Goal: Check status: Check status

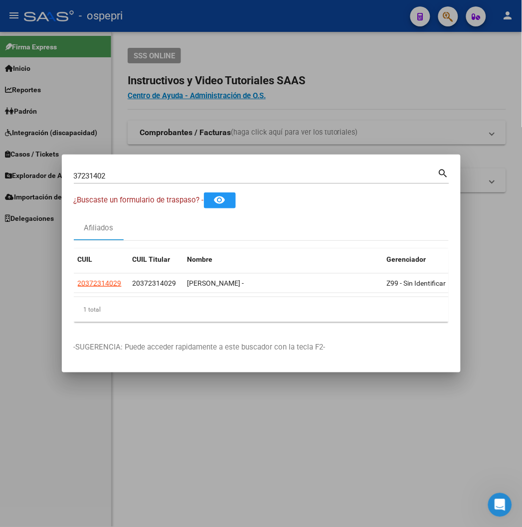
click at [287, 176] on input "37231402" at bounding box center [256, 175] width 364 height 9
type input "39130083"
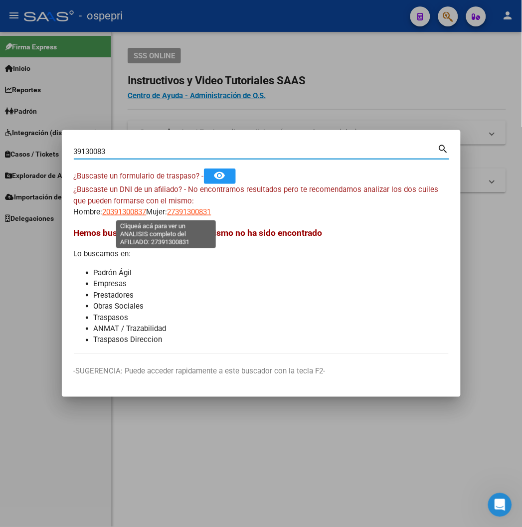
click at [167, 212] on span "27391300831" at bounding box center [189, 211] width 44 height 9
type textarea "27391300831"
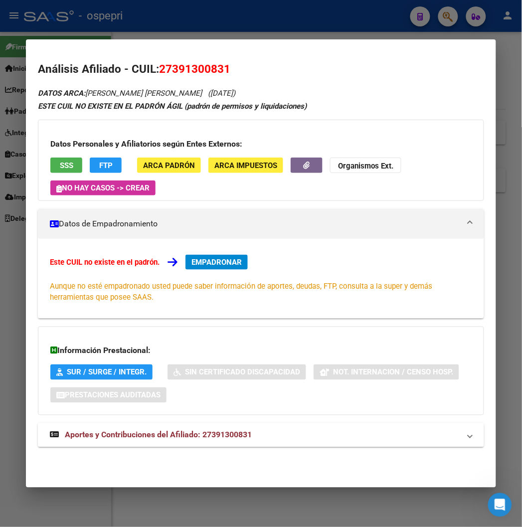
click at [182, 436] on span "Aportes y Contribuciones del Afiliado: 27391300831" at bounding box center [158, 434] width 187 height 9
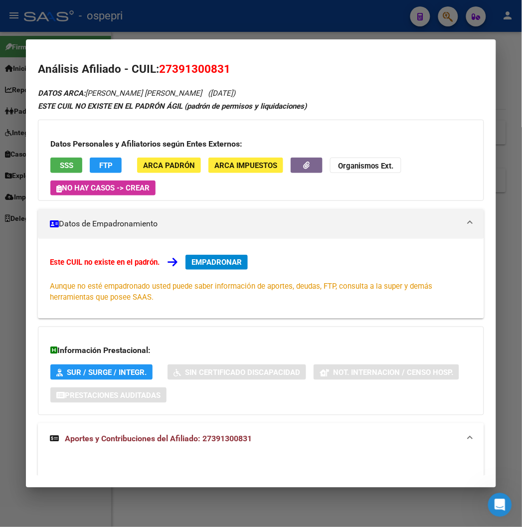
click at [191, 442] on span "Aportes y Contribuciones del Afiliado: 27391300831" at bounding box center [158, 438] width 187 height 9
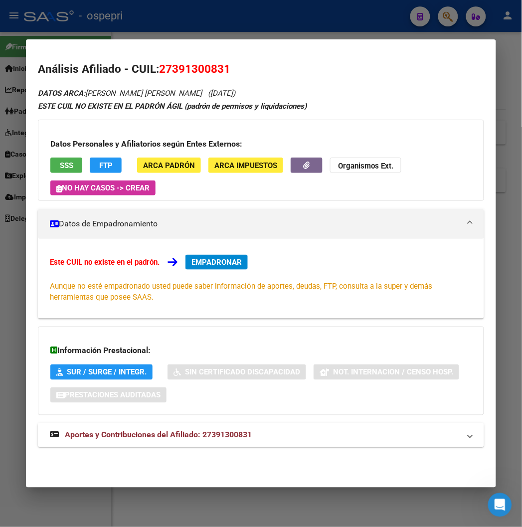
click at [167, 428] on mat-expansion-panel-header "Aportes y Contribuciones del Afiliado: 27391300831" at bounding box center [260, 435] width 445 height 24
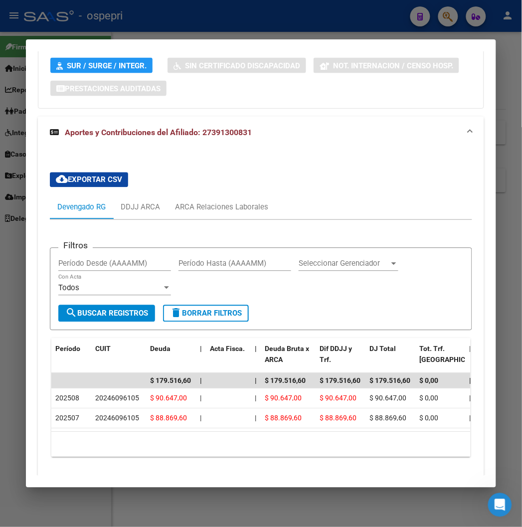
scroll to position [343, 0]
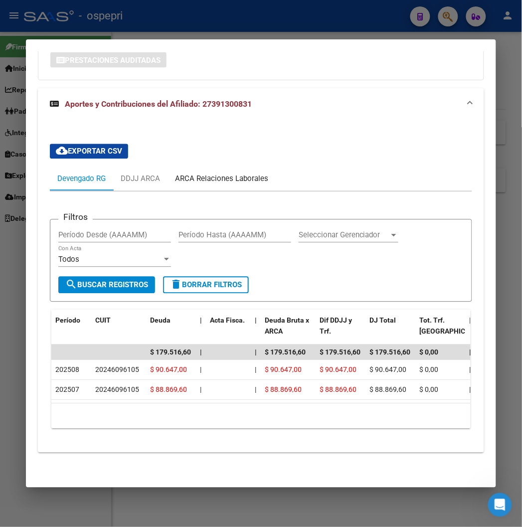
click at [252, 167] on div "ARCA Relaciones Laborales" at bounding box center [221, 179] width 108 height 24
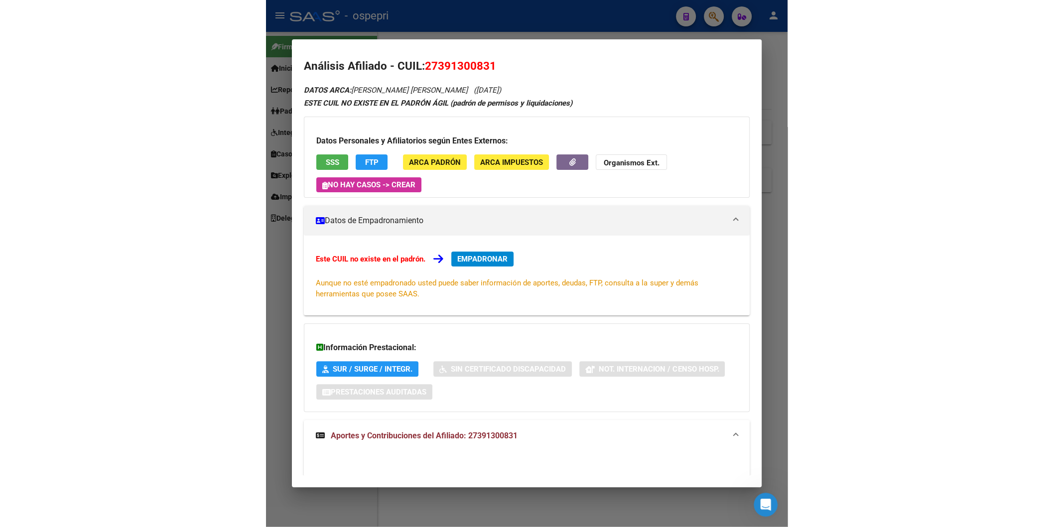
scroll to position [0, 0]
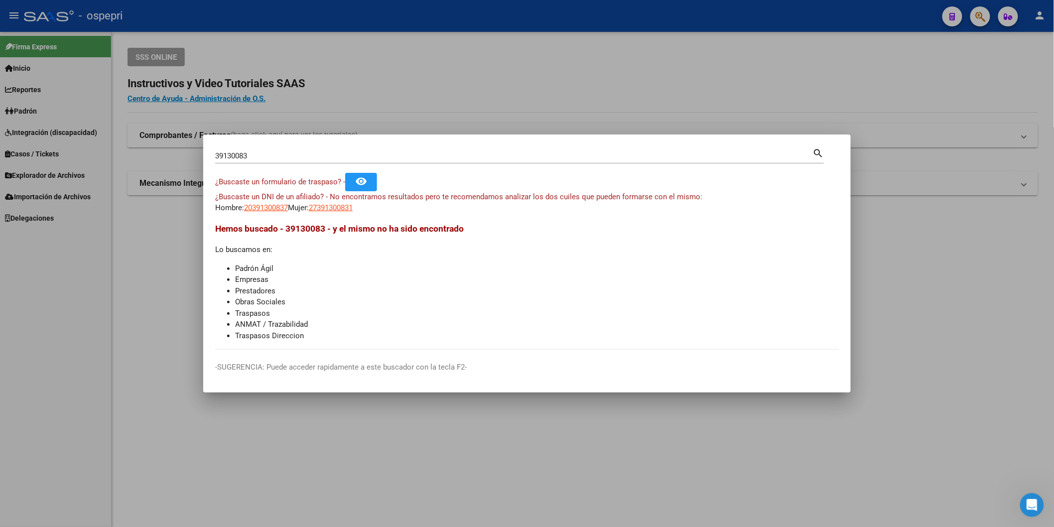
click at [396, 157] on input "39130083" at bounding box center [514, 155] width 598 height 9
click at [341, 206] on span "27391300831" at bounding box center [331, 207] width 44 height 9
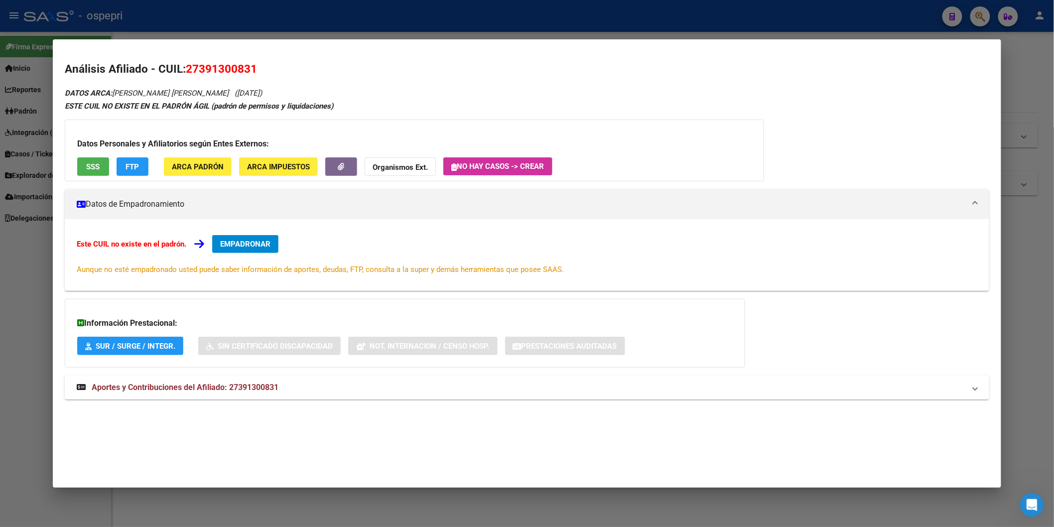
click at [232, 394] on strong "Aportes y Contribuciones del Afiliado: 27391300831" at bounding box center [178, 388] width 202 height 12
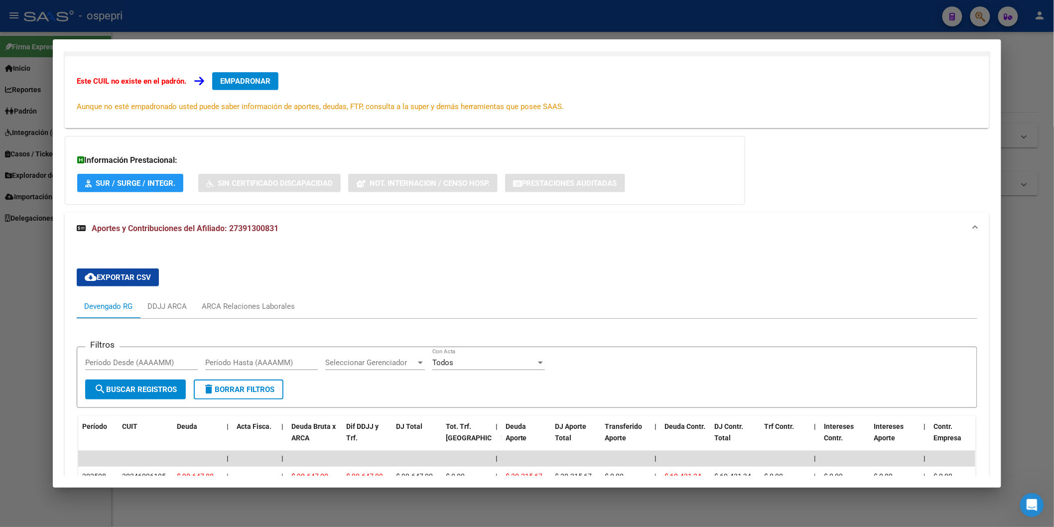
scroll to position [166, 0]
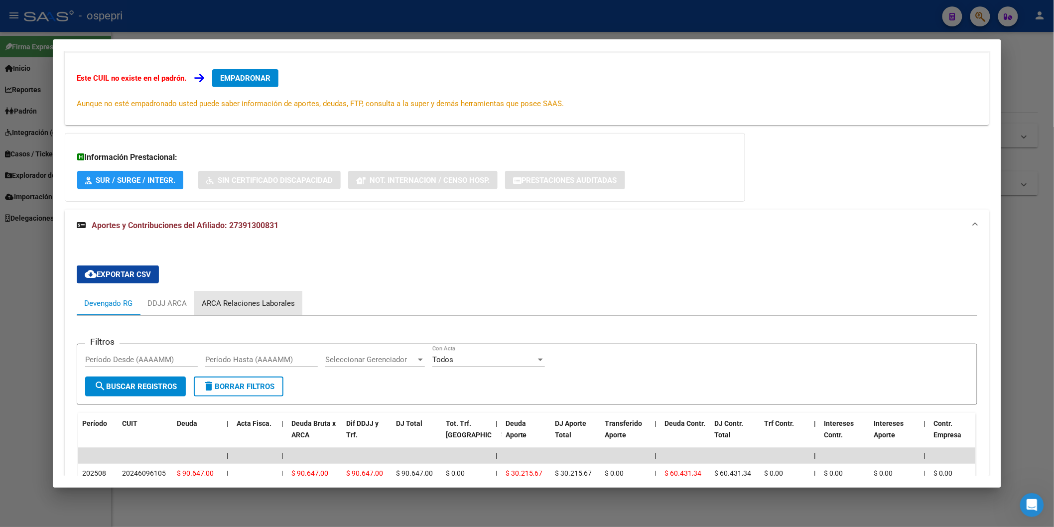
click at [277, 301] on div "ARCA Relaciones Laborales" at bounding box center [248, 303] width 93 height 11
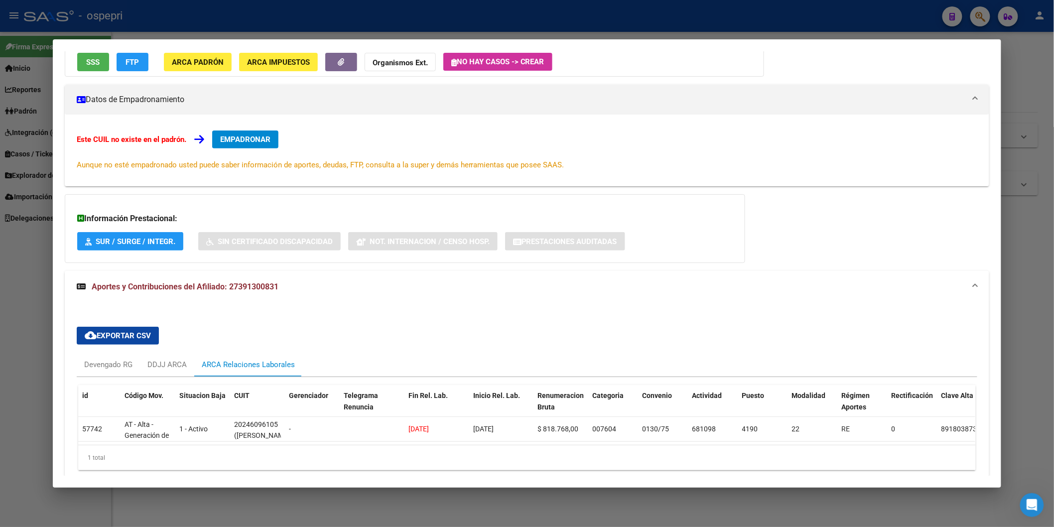
scroll to position [154, 0]
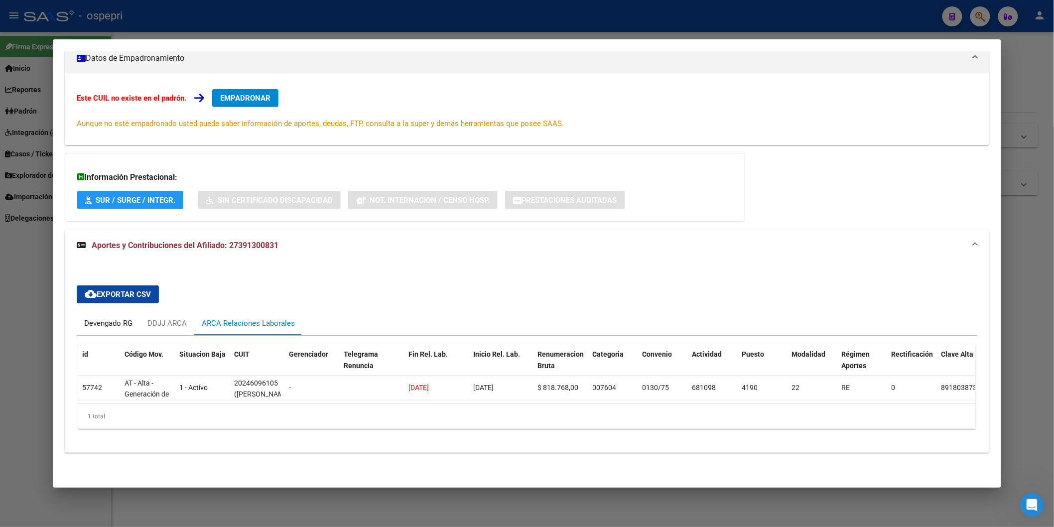
click at [96, 318] on div "Devengado RG" at bounding box center [108, 323] width 48 height 11
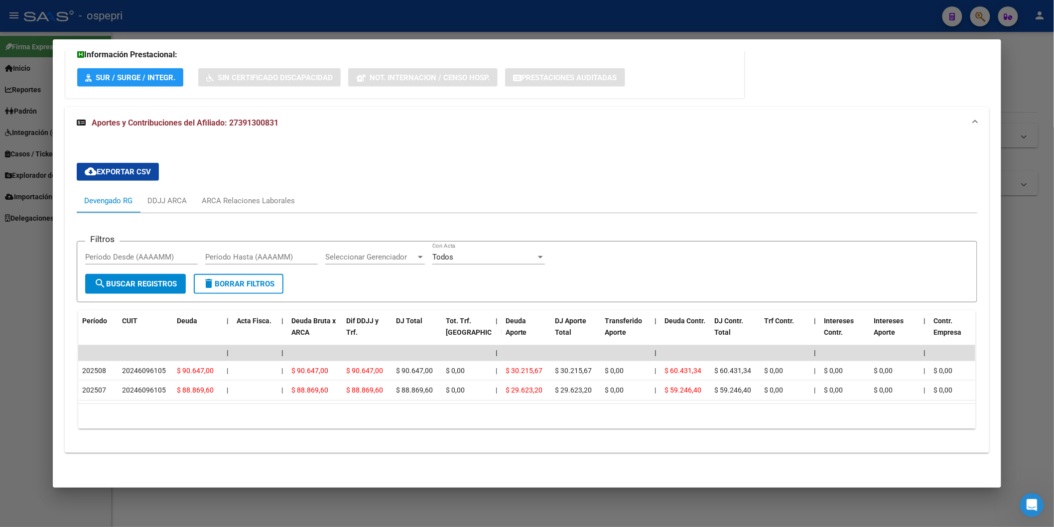
scroll to position [0, 0]
